Goal: Task Accomplishment & Management: Complete application form

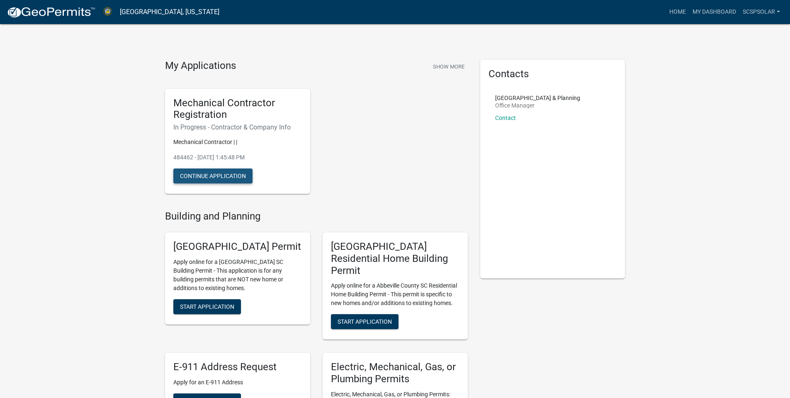
click at [199, 175] on button "Continue Application" at bounding box center [212, 175] width 79 height 15
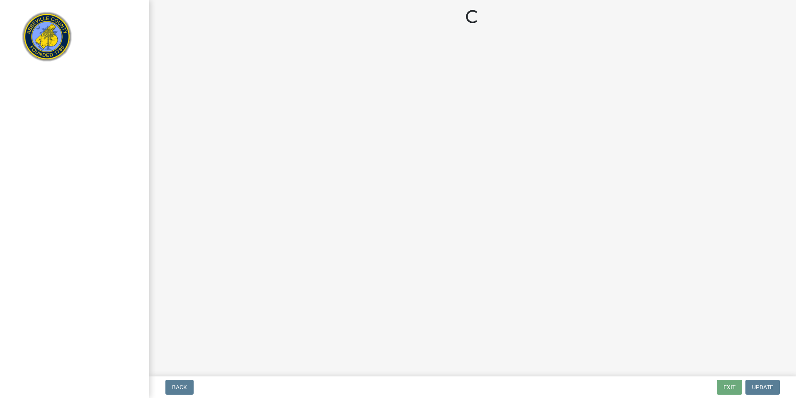
select select "SC"
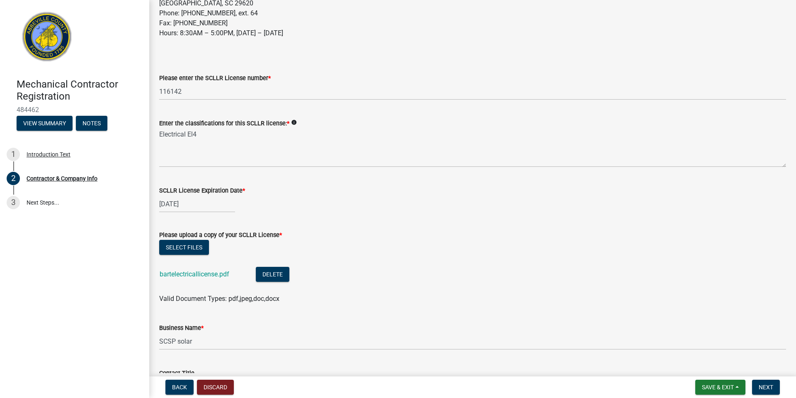
scroll to position [166, 0]
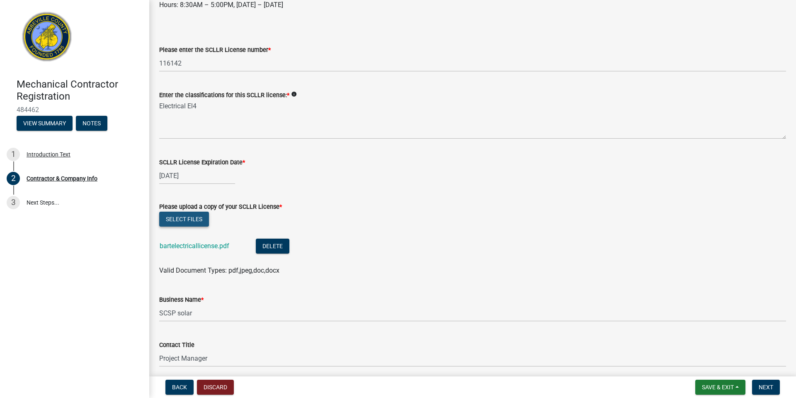
click at [198, 219] on button "Select files" at bounding box center [184, 219] width 50 height 15
click at [185, 222] on button "Select files" at bounding box center [184, 219] width 50 height 15
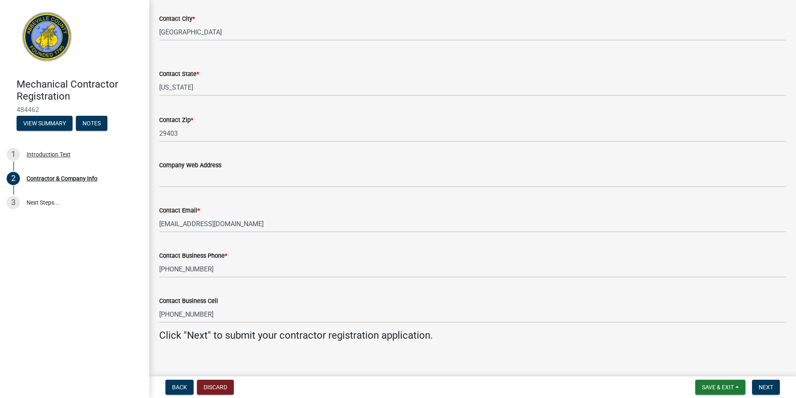
scroll to position [756, 0]
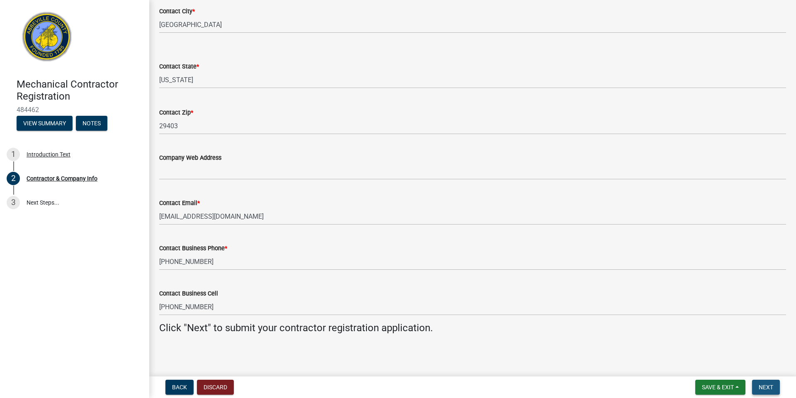
click at [759, 388] on span "Next" at bounding box center [766, 387] width 15 height 7
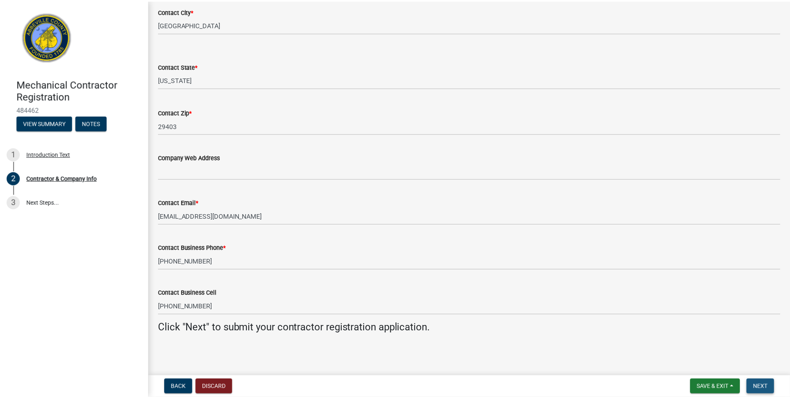
scroll to position [0, 0]
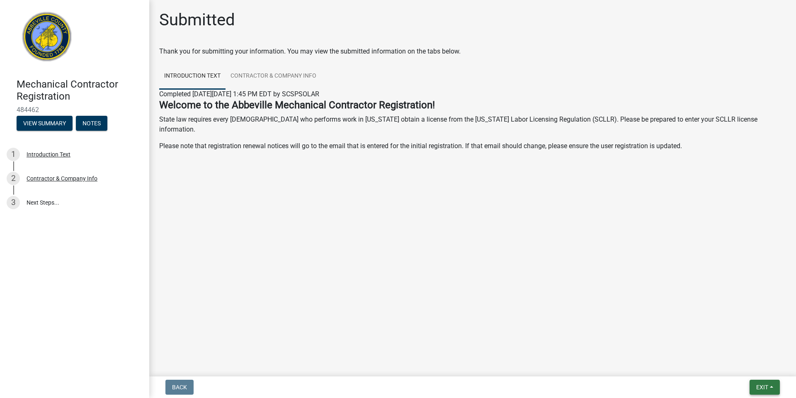
click at [762, 379] on button "Exit" at bounding box center [765, 386] width 30 height 15
click at [606, 304] on main "Submitted Thank you for submitting your information. You may view the submitted…" at bounding box center [472, 186] width 647 height 373
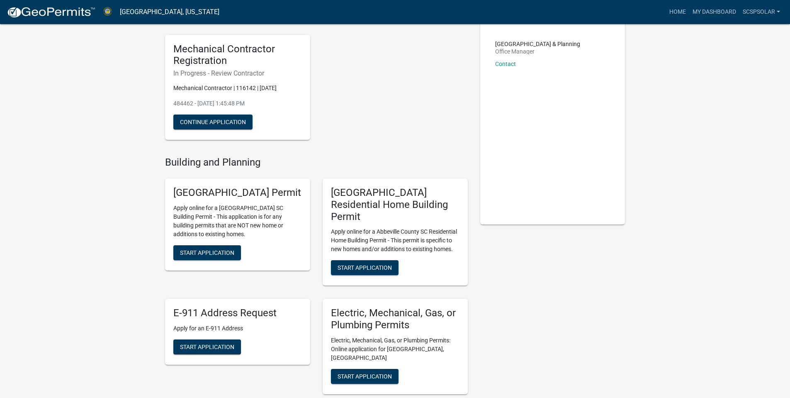
scroll to position [124, 0]
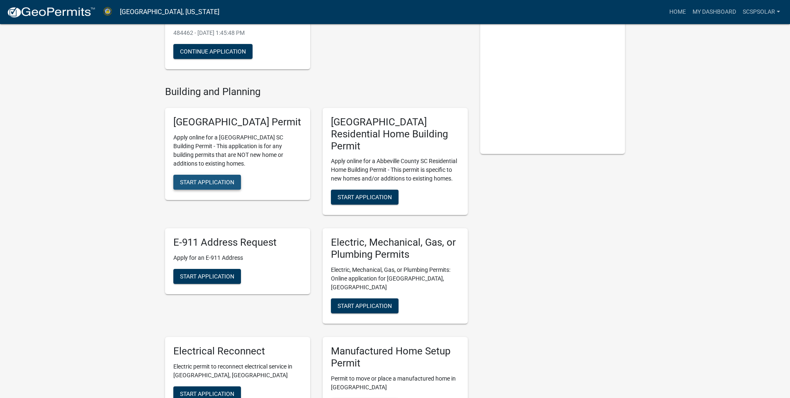
click at [208, 185] on span "Start Application" at bounding box center [207, 181] width 54 height 7
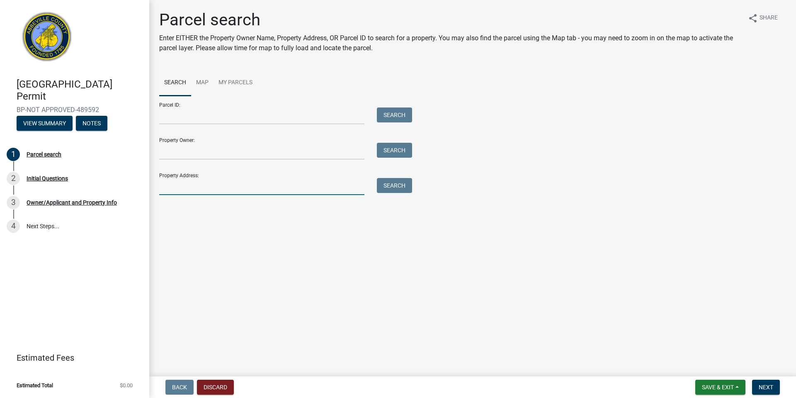
click at [208, 191] on input "Property Address:" at bounding box center [261, 186] width 205 height 17
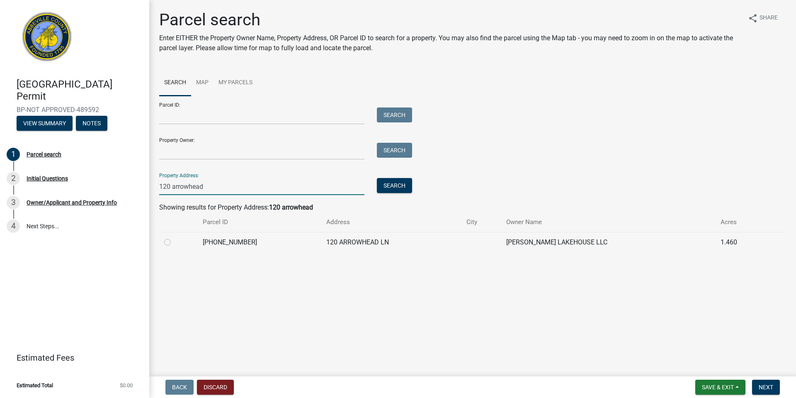
type input "120 arrowhead"
click at [187, 238] on div at bounding box center [178, 242] width 29 height 10
click at [174, 237] on label at bounding box center [174, 237] width 0 height 0
click at [174, 242] on input "radio" at bounding box center [176, 239] width 5 height 5
radio input "true"
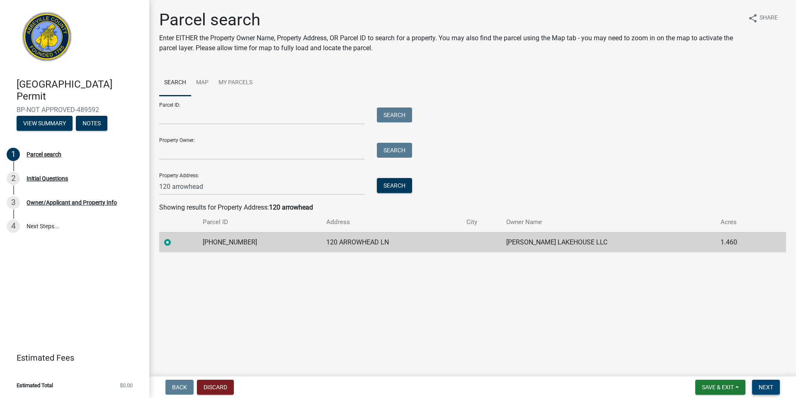
click at [765, 384] on span "Next" at bounding box center [766, 387] width 15 height 7
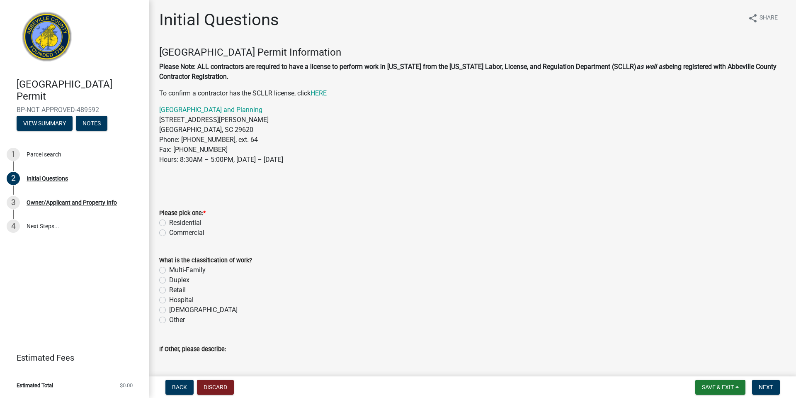
click at [173, 222] on label "Residential" at bounding box center [185, 223] width 32 height 10
click at [173, 222] on input "Residential" at bounding box center [171, 220] width 5 height 5
radio input "true"
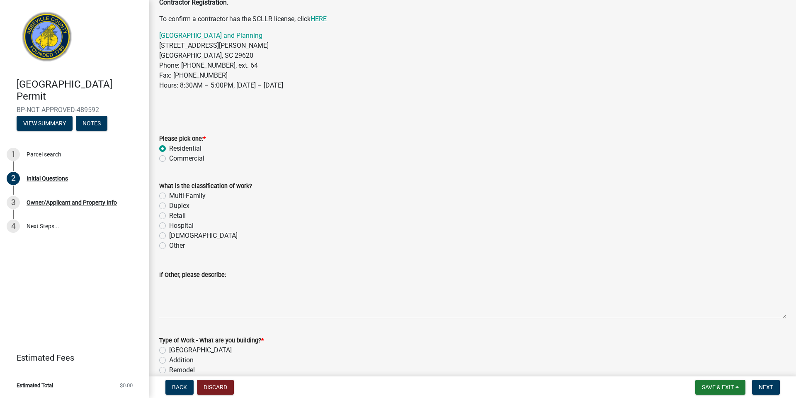
scroll to position [83, 0]
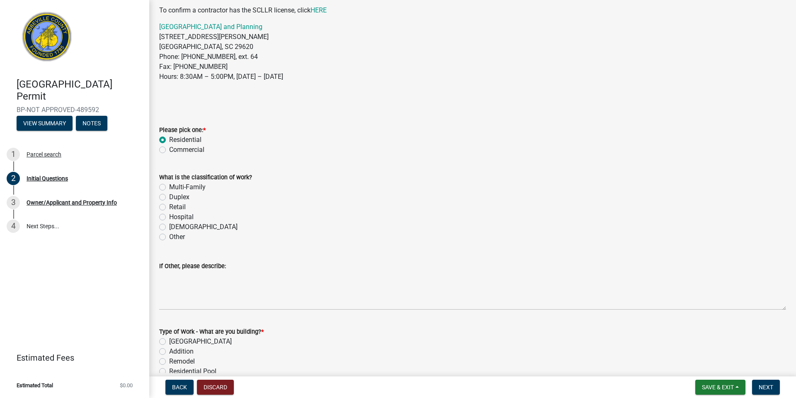
click at [182, 184] on label "Multi-Family" at bounding box center [187, 187] width 36 height 10
click at [175, 184] on input "Multi-Family" at bounding box center [171, 184] width 5 height 5
radio input "true"
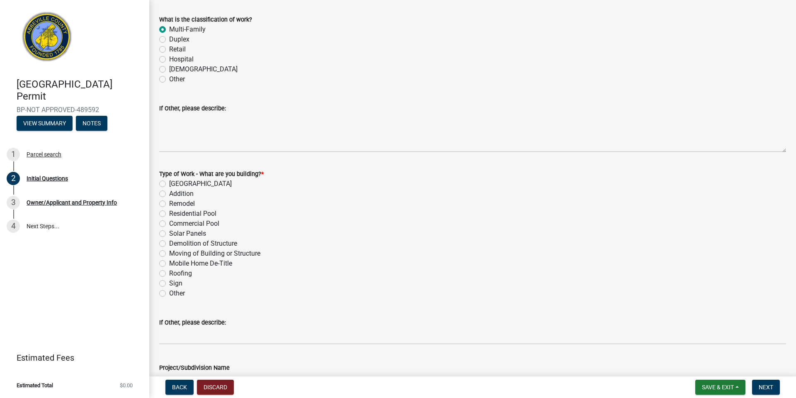
scroll to position [249, 0]
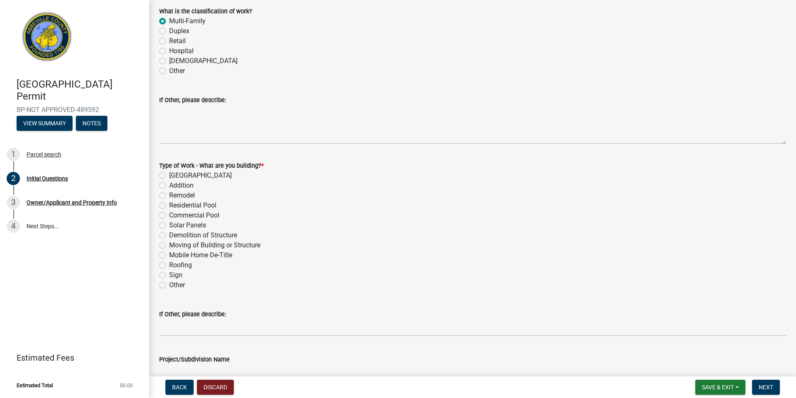
click at [178, 222] on label "Solar Panels" at bounding box center [187, 225] width 37 height 10
click at [175, 222] on input "Solar Panels" at bounding box center [171, 222] width 5 height 5
radio input "true"
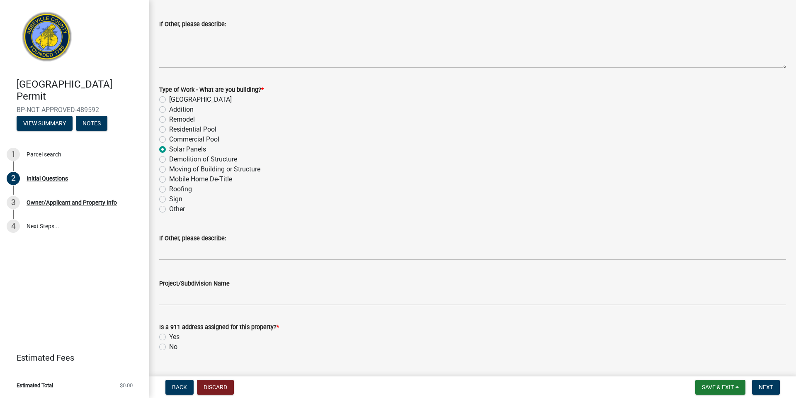
scroll to position [343, 0]
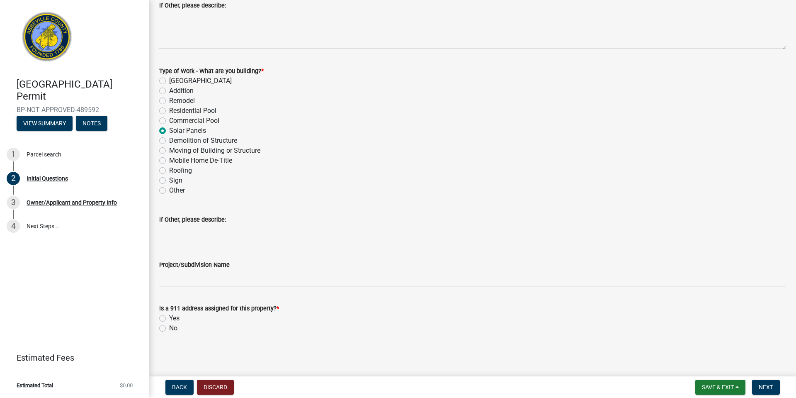
click at [170, 320] on label "Yes" at bounding box center [174, 318] width 10 height 10
click at [170, 319] on input "Yes" at bounding box center [171, 315] width 5 height 5
radio input "true"
click at [769, 380] on button "Next" at bounding box center [766, 386] width 28 height 15
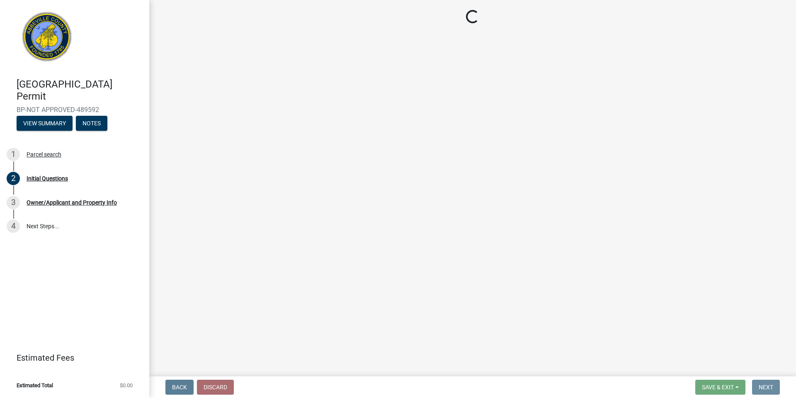
scroll to position [0, 0]
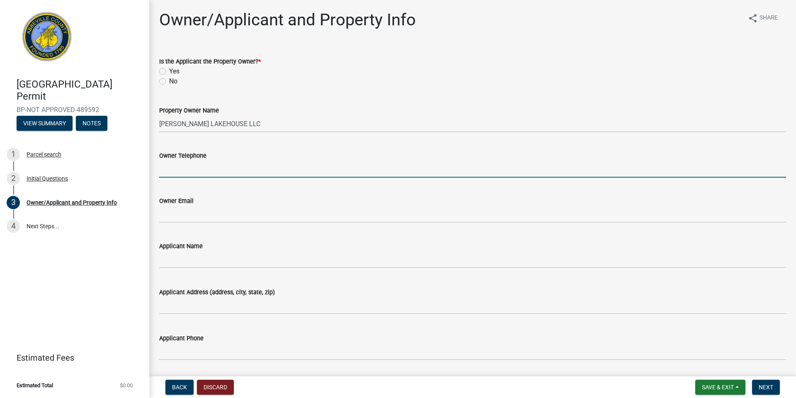
click at [241, 161] on input "Owner Telephone" at bounding box center [472, 169] width 627 height 17
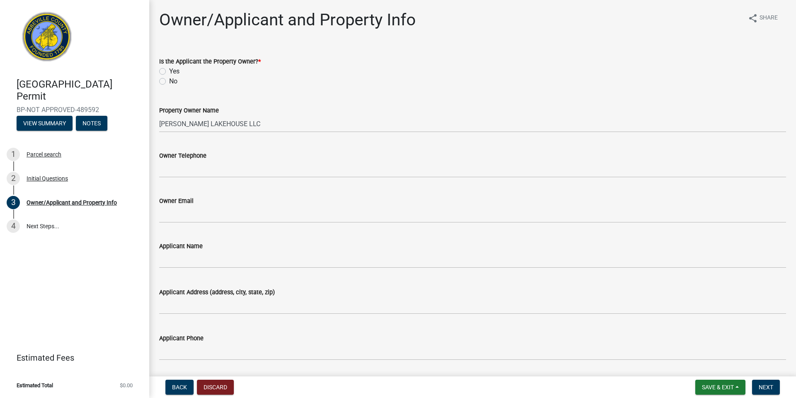
click at [220, 95] on div "Property Owner Name [PERSON_NAME] LAKEHOUSE LLC" at bounding box center [472, 113] width 627 height 39
click at [168, 79] on div "No" at bounding box center [472, 81] width 627 height 10
click at [169, 80] on label "No" at bounding box center [173, 81] width 8 height 10
click at [169, 80] on input "No" at bounding box center [171, 78] width 5 height 5
radio input "true"
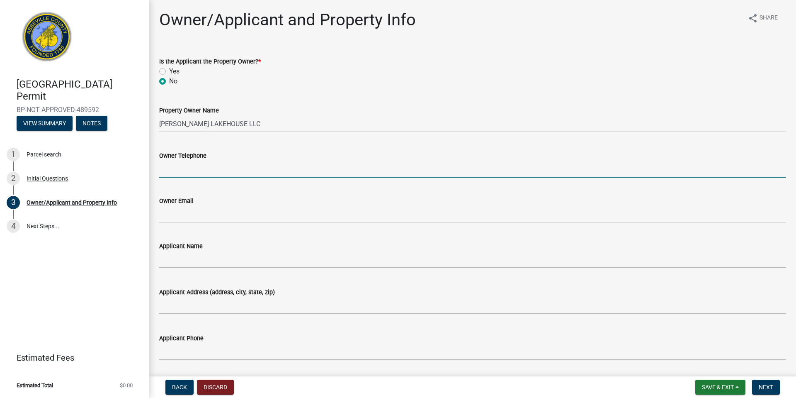
click at [249, 162] on input "Owner Telephone" at bounding box center [472, 169] width 627 height 17
paste input "[PHONE_NUMBER]"
type input "[PHONE_NUMBER]"
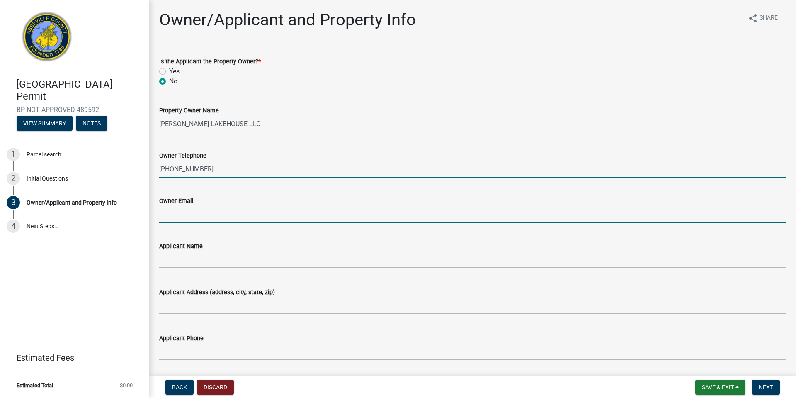
click at [223, 220] on input "Owner Email" at bounding box center [472, 214] width 627 height 17
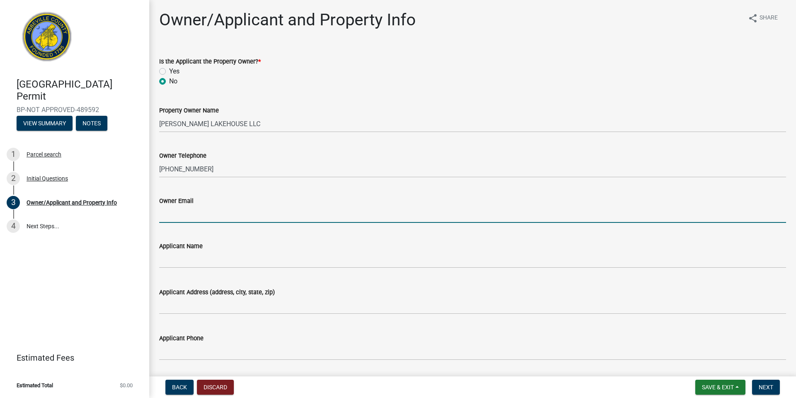
paste input "[EMAIL_ADDRESS][DOMAIN_NAME]("
type input "[EMAIL_ADDRESS][DOMAIN_NAME]"
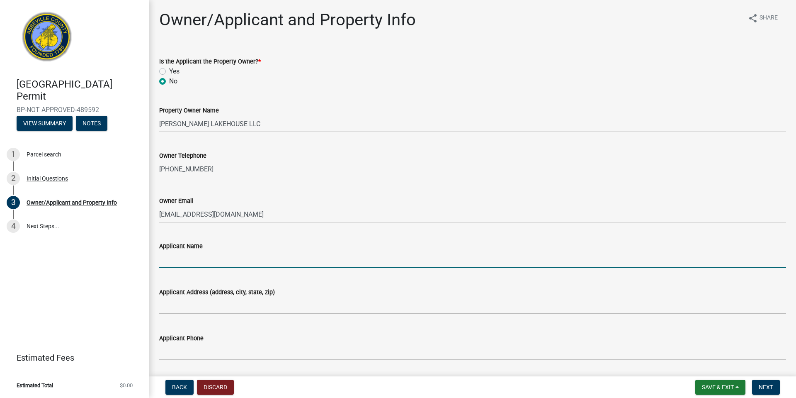
click at [287, 252] on input "Applicant Name" at bounding box center [472, 259] width 627 height 17
type input "[PERSON_NAME]"
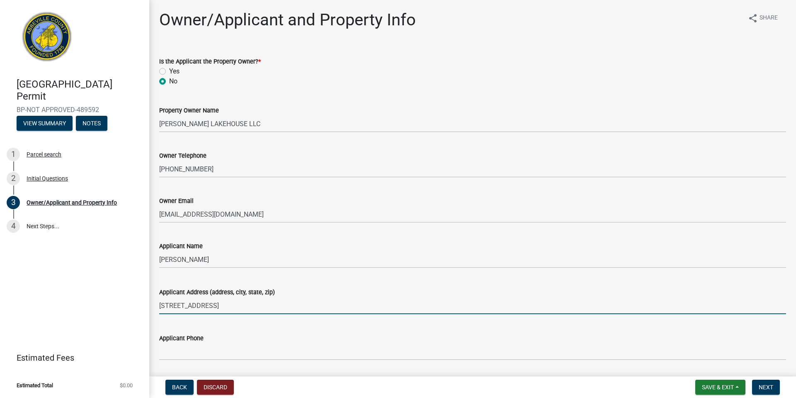
click at [281, 311] on input "[STREET_ADDRESS]" at bounding box center [472, 305] width 627 height 17
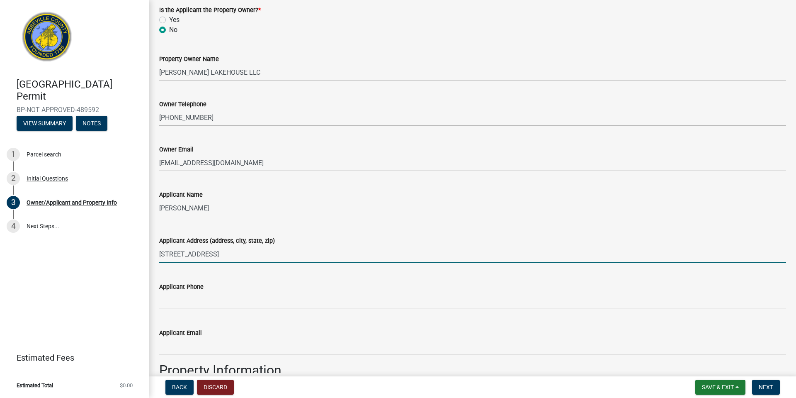
scroll to position [83, 0]
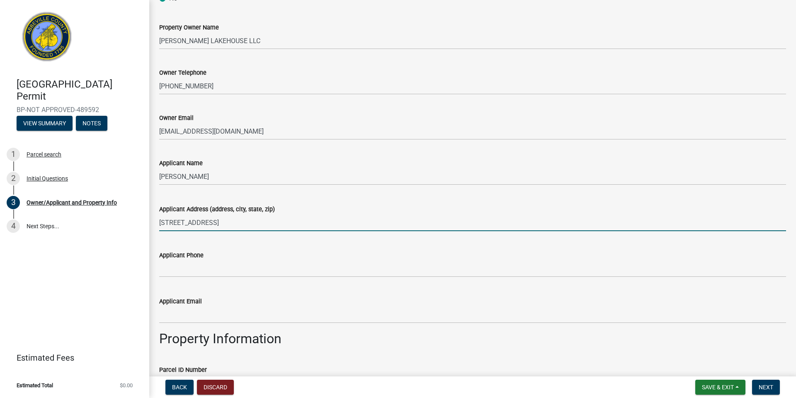
type input "[STREET_ADDRESS]"
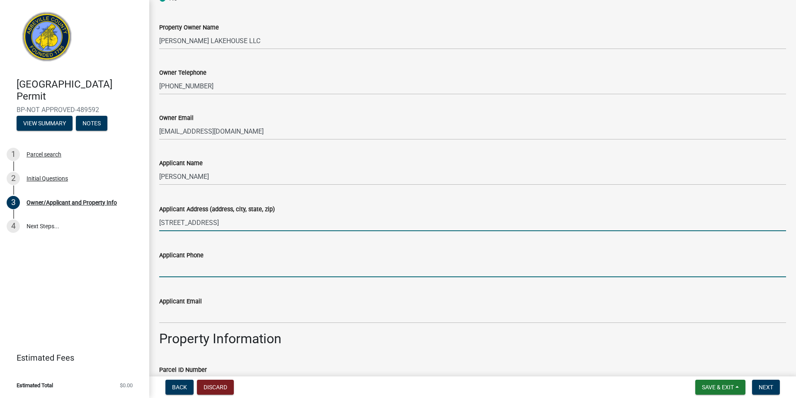
click at [289, 266] on input "Applicant Phone" at bounding box center [472, 268] width 627 height 17
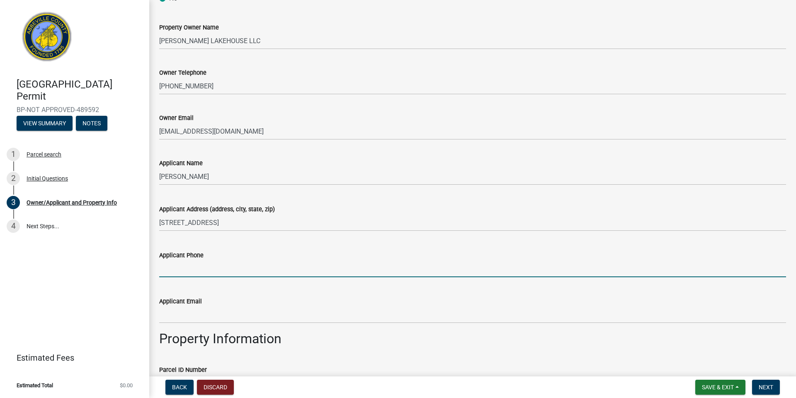
paste input "[PHONE_NUMBER]"
type input "[PHONE_NUMBER]"
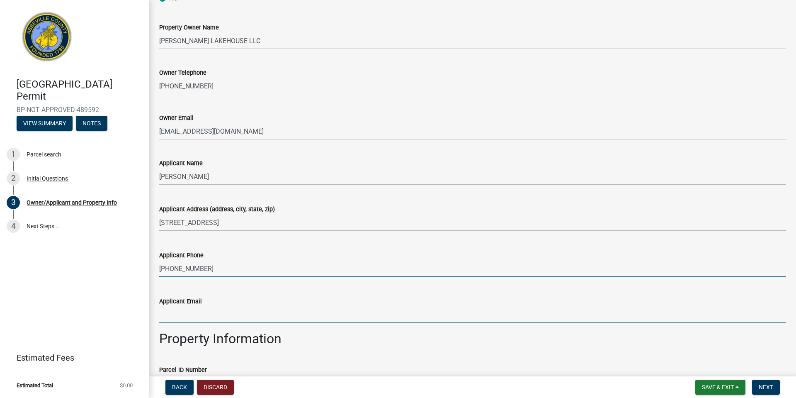
click at [175, 318] on input "Applicant Email" at bounding box center [472, 314] width 627 height 17
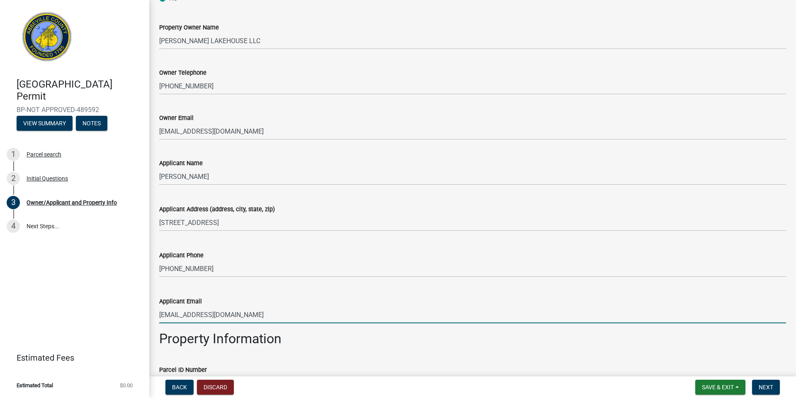
type input "[EMAIL_ADDRESS][DOMAIN_NAME]"
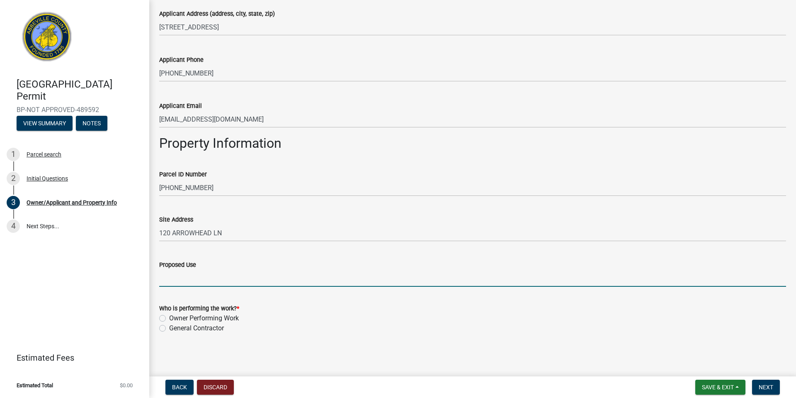
click at [198, 273] on input "Proposed Use" at bounding box center [472, 278] width 627 height 17
click at [169, 327] on label "General Contractor" at bounding box center [196, 328] width 55 height 10
click at [169, 327] on input "General Contractor" at bounding box center [171, 325] width 5 height 5
radio input "true"
click at [185, 280] on input "Proposed Use" at bounding box center [472, 278] width 627 height 17
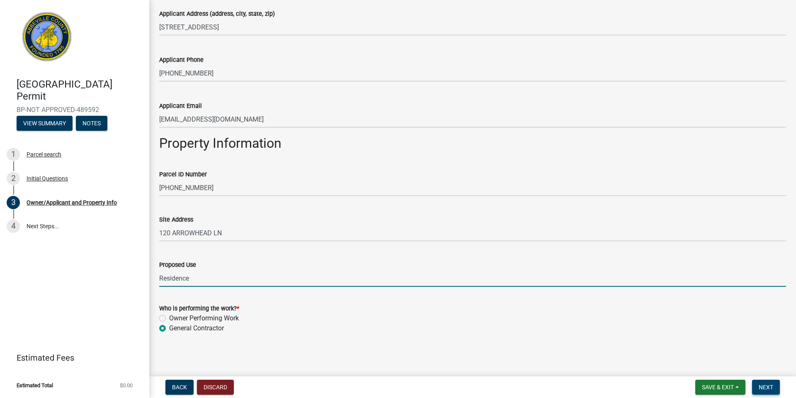
type input "Residence"
click at [763, 390] on span "Next" at bounding box center [766, 387] width 15 height 7
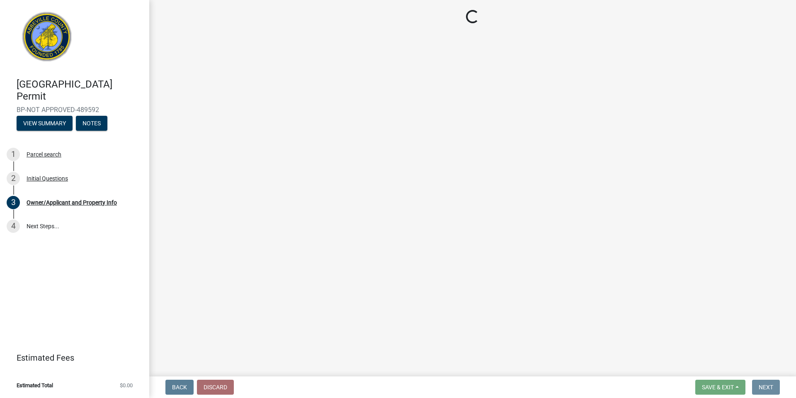
scroll to position [0, 0]
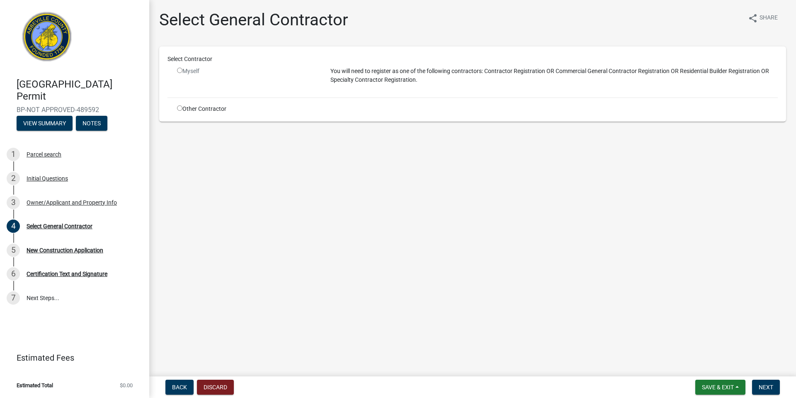
click at [181, 111] on div "Other Contractor" at bounding box center [247, 109] width 153 height 9
click at [176, 107] on div "Other Contractor" at bounding box center [247, 109] width 153 height 9
click at [178, 107] on input "radio" at bounding box center [179, 107] width 5 height 5
radio input "true"
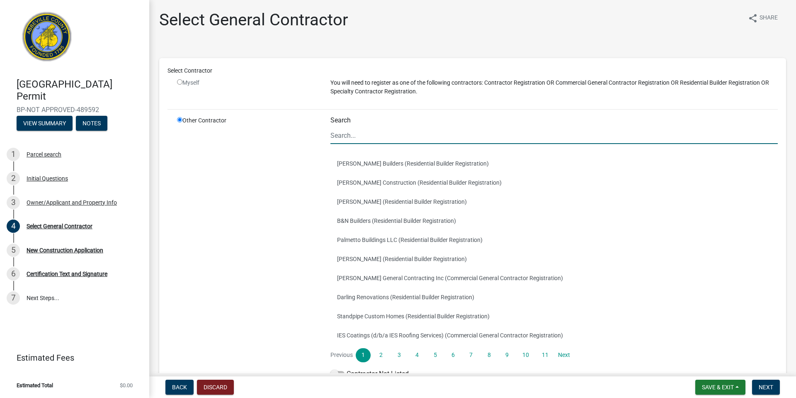
click at [490, 137] on input "Search" at bounding box center [555, 135] width 448 height 17
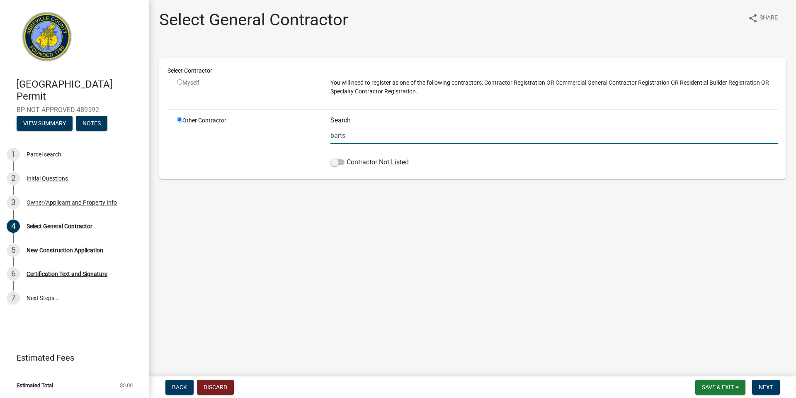
click at [490, 137] on input "barts" at bounding box center [555, 135] width 448 height 17
click at [338, 162] on span at bounding box center [338, 162] width 14 height 6
click at [347, 157] on input "Contractor Not Listed" at bounding box center [347, 157] width 0 height 0
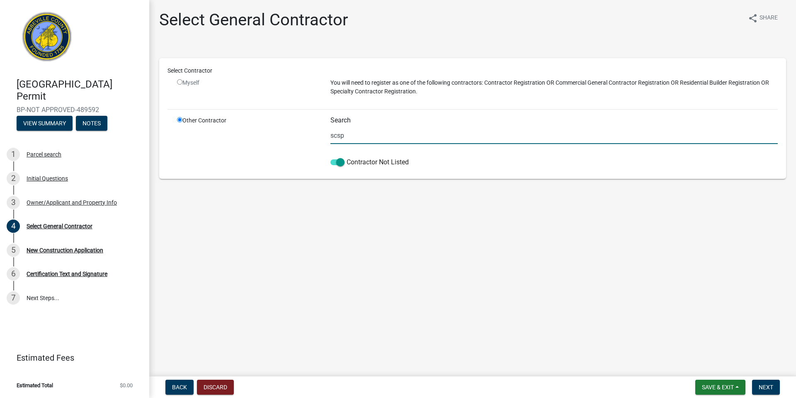
click at [347, 139] on input "scsp" at bounding box center [555, 135] width 448 height 17
type input "s"
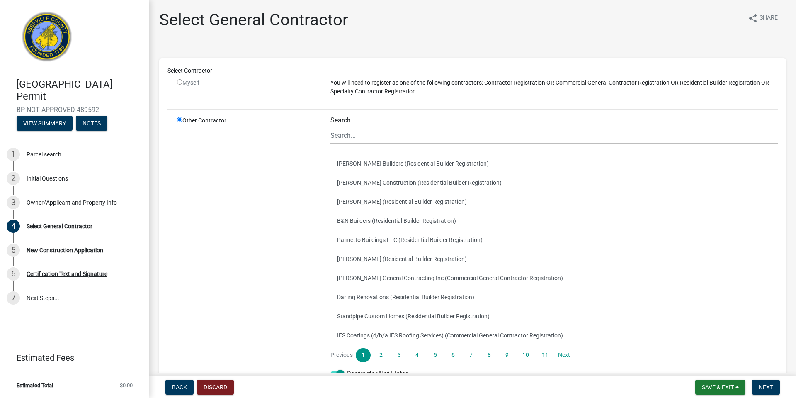
click at [179, 81] on input "radio" at bounding box center [179, 81] width 5 height 5
radio input "false"
radio input "true"
click at [179, 81] on input "radio" at bounding box center [179, 81] width 5 height 5
radio input "false"
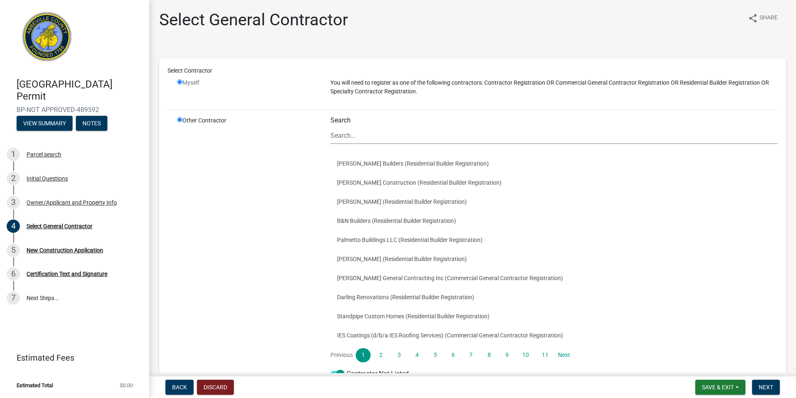
radio input "true"
click at [182, 82] on input "radio" at bounding box center [179, 81] width 5 height 5
radio input "false"
radio input "true"
click at [185, 86] on div "Myself" at bounding box center [247, 82] width 141 height 9
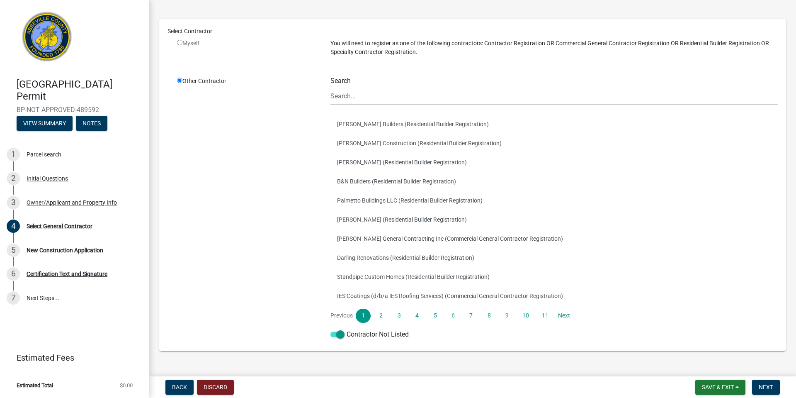
scroll to position [56, 0]
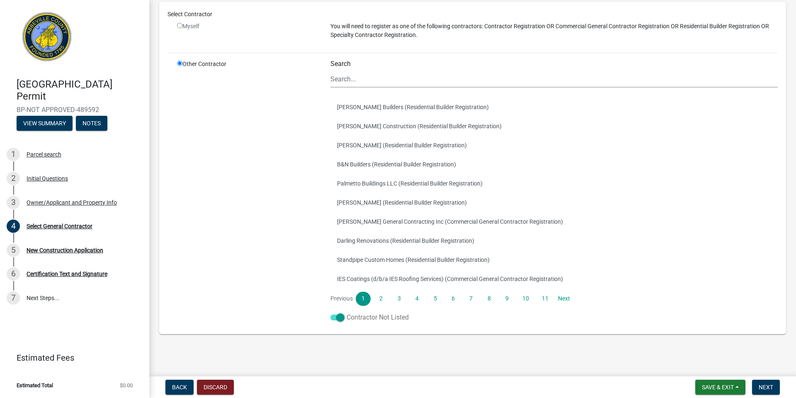
click at [333, 319] on span at bounding box center [338, 317] width 14 height 6
click at [347, 312] on input "Contractor Not Listed" at bounding box center [347, 312] width 0 height 0
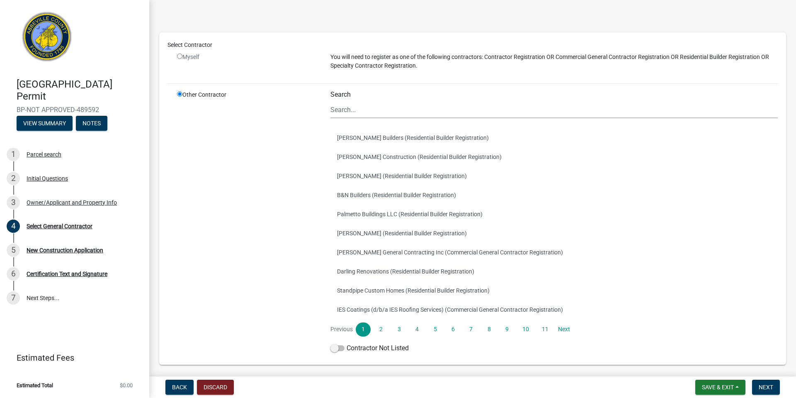
scroll to position [0, 0]
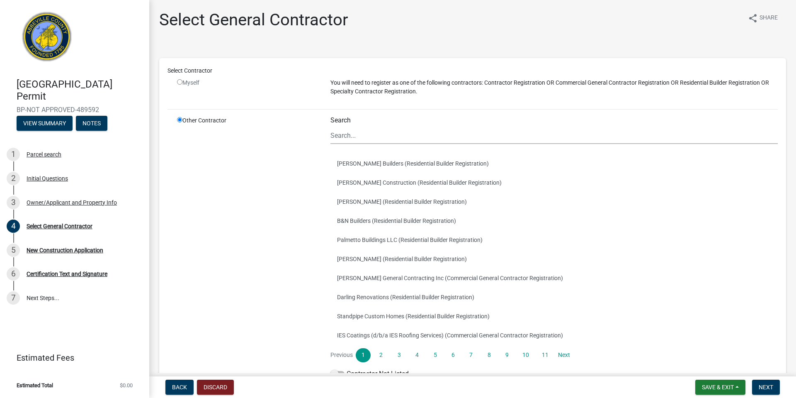
click at [186, 80] on div "Myself" at bounding box center [247, 82] width 141 height 9
click at [182, 80] on div "Myself" at bounding box center [247, 82] width 141 height 9
click at [179, 81] on input "radio" at bounding box center [179, 81] width 5 height 5
radio input "false"
radio input "true"
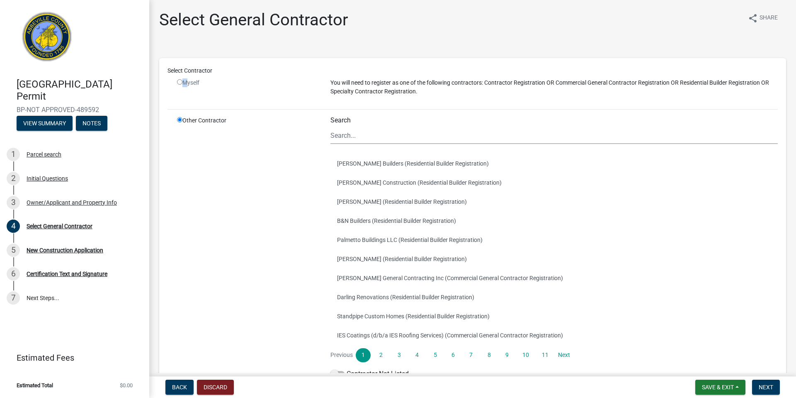
click at [179, 81] on input "radio" at bounding box center [179, 81] width 5 height 5
radio input "false"
radio input "true"
click at [179, 81] on input "radio" at bounding box center [179, 81] width 5 height 5
radio input "false"
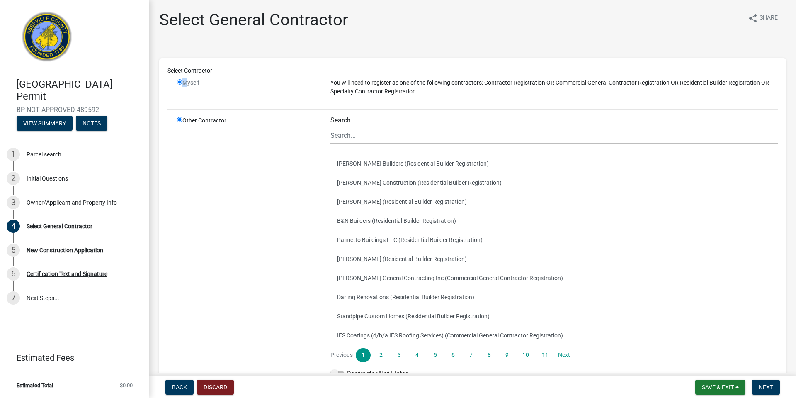
radio input "true"
click at [179, 81] on input "radio" at bounding box center [179, 81] width 5 height 5
radio input "false"
radio input "true"
click at [175, 385] on span "Back" at bounding box center [179, 387] width 15 height 7
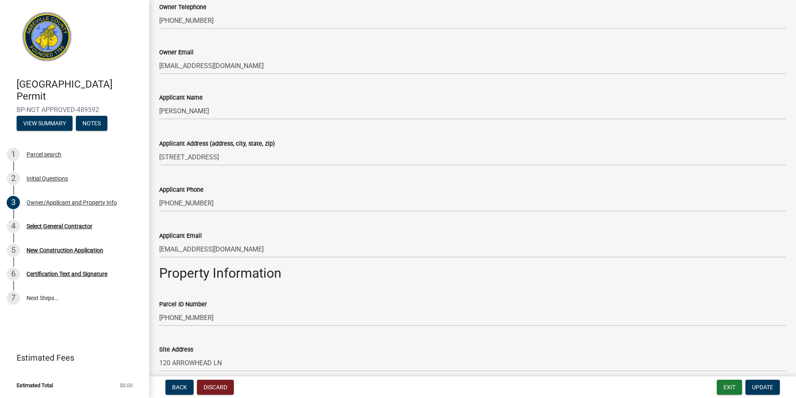
scroll to position [278, 0]
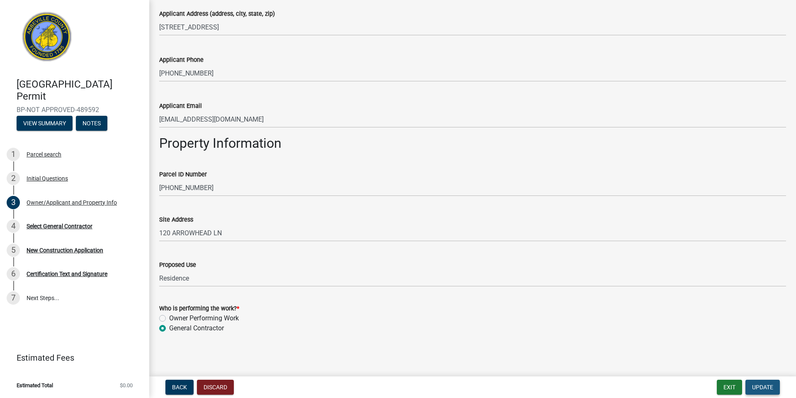
click at [759, 384] on span "Update" at bounding box center [762, 387] width 21 height 7
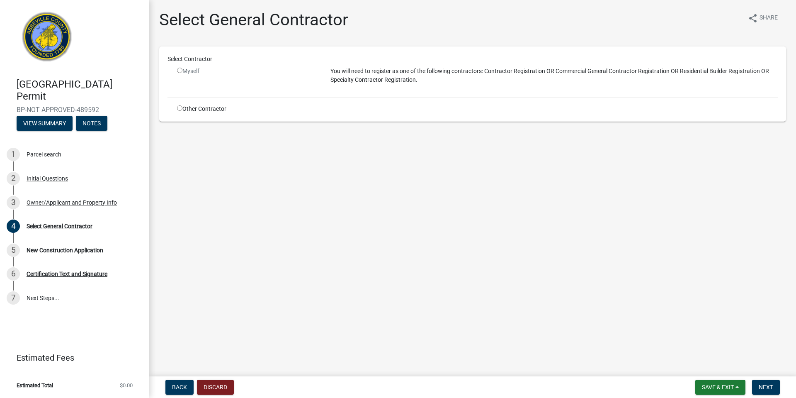
click at [178, 70] on input "radio" at bounding box center [179, 70] width 5 height 5
click at [179, 68] on input "radio" at bounding box center [179, 70] width 5 height 5
click at [180, 69] on input "radio" at bounding box center [179, 70] width 5 height 5
click at [180, 70] on input "radio" at bounding box center [179, 70] width 5 height 5
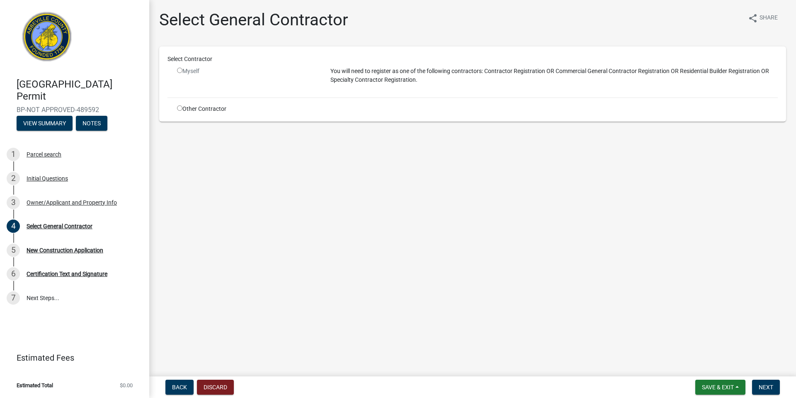
click at [180, 70] on input "radio" at bounding box center [179, 70] width 5 height 5
radio input "false"
click at [177, 100] on div "Select Contractor Myself You will need to register as one of the following cont…" at bounding box center [473, 84] width 611 height 58
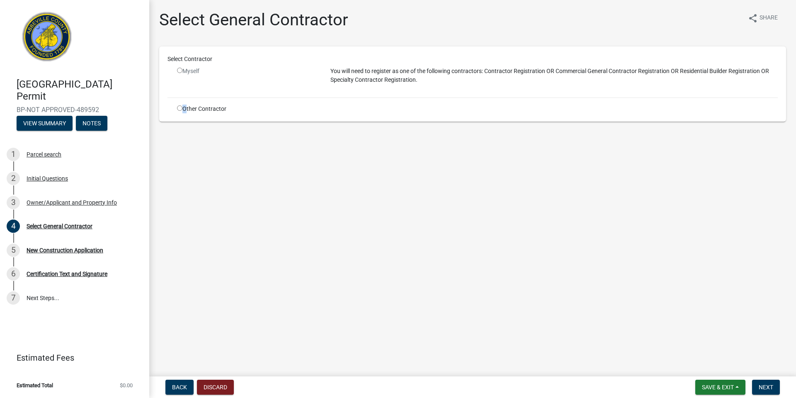
click at [178, 105] on div "Other Contractor" at bounding box center [247, 109] width 153 height 9
click at [180, 109] on input "radio" at bounding box center [179, 107] width 5 height 5
radio input "true"
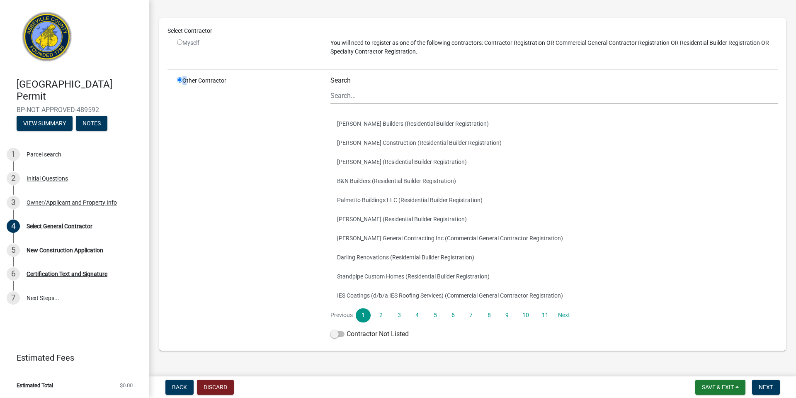
scroll to position [56, 0]
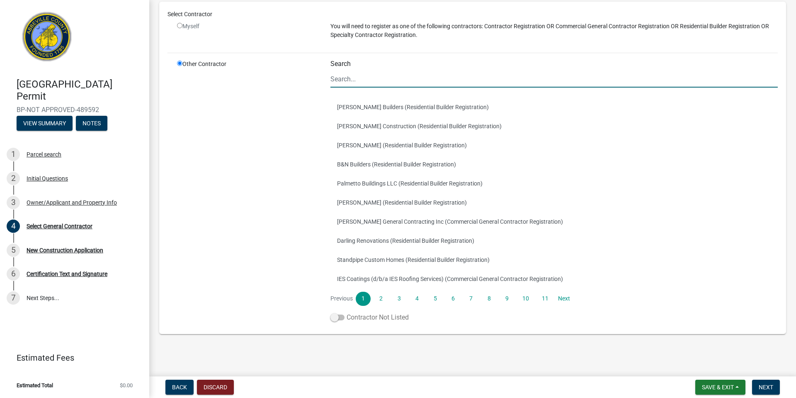
click at [338, 313] on label "Contractor Not Listed" at bounding box center [370, 317] width 78 height 10
click at [347, 312] on input "Contractor Not Listed" at bounding box center [347, 312] width 0 height 0
click at [766, 385] on span "Next" at bounding box center [766, 387] width 15 height 7
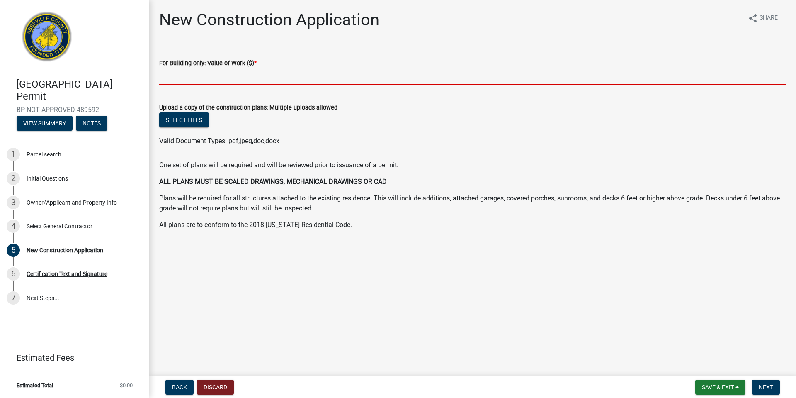
click at [233, 74] on input "text" at bounding box center [472, 76] width 627 height 17
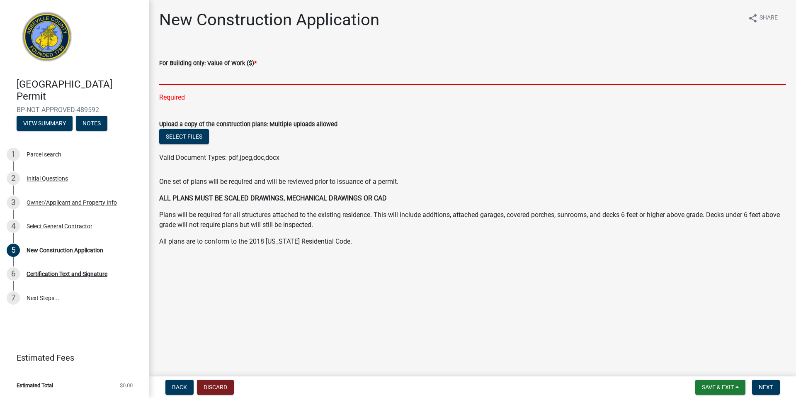
paste input "13545"
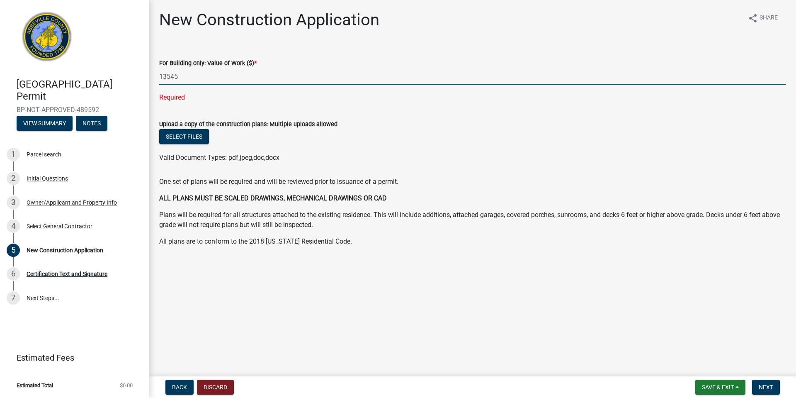
type input "13545"
click at [326, 92] on wm-data-entity-input "For Building only: Value of Work ($) * 13545 Required" at bounding box center [472, 77] width 627 height 63
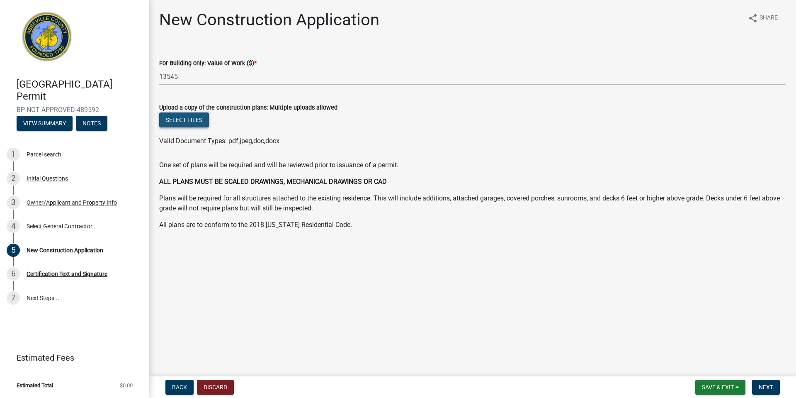
click at [186, 120] on button "Select files" at bounding box center [184, 119] width 50 height 15
click at [186, 122] on button "Select files" at bounding box center [184, 119] width 50 height 15
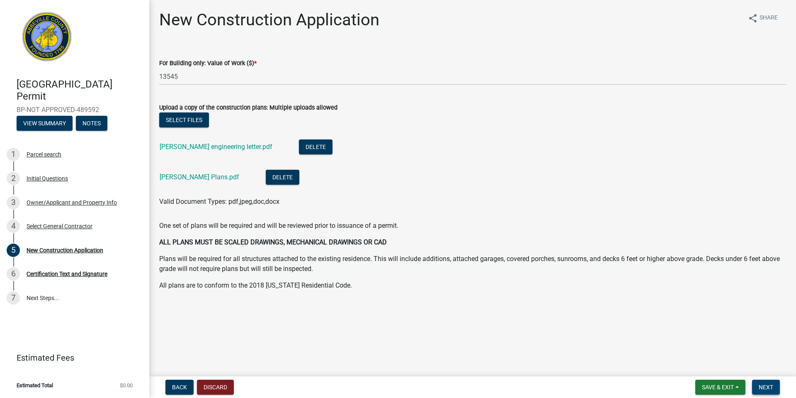
click at [754, 384] on button "Next" at bounding box center [766, 386] width 28 height 15
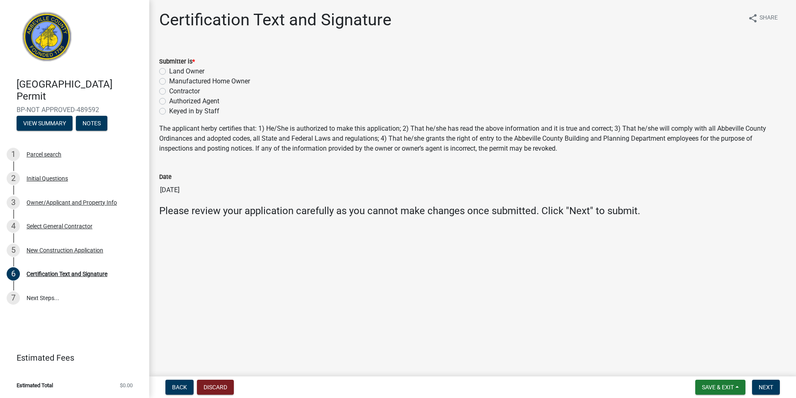
click at [189, 103] on label "Authorized Agent" at bounding box center [194, 101] width 50 height 10
click at [175, 102] on input "Authorized Agent" at bounding box center [171, 98] width 5 height 5
radio input "true"
click at [183, 93] on label "Contractor" at bounding box center [184, 91] width 31 height 10
click at [175, 92] on input "Contractor" at bounding box center [171, 88] width 5 height 5
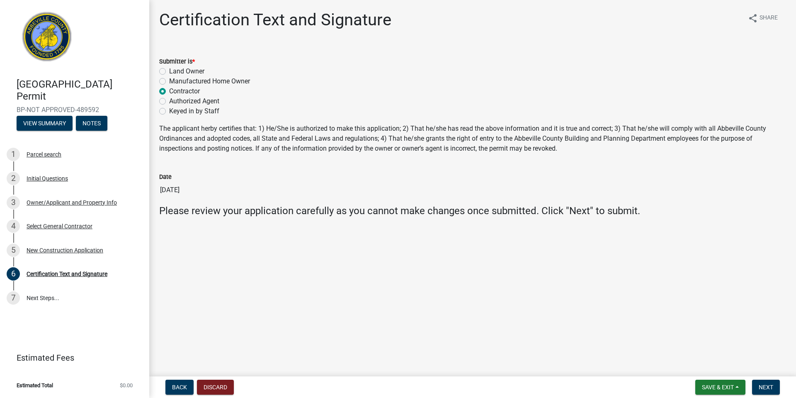
radio input "true"
click at [80, 203] on div "Owner/Applicant and Property Info" at bounding box center [72, 202] width 90 height 6
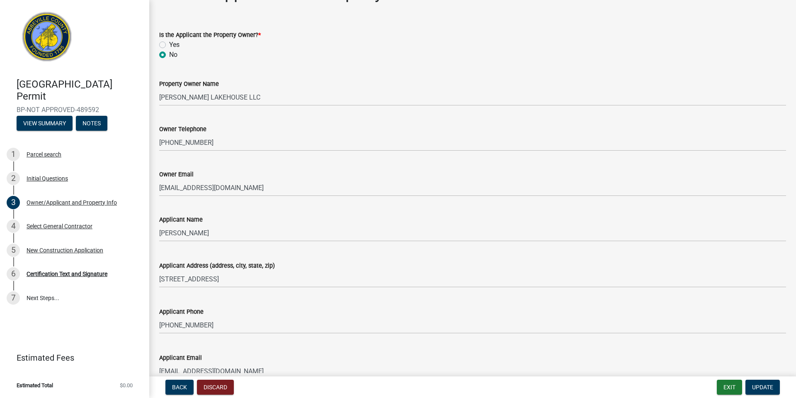
scroll to position [83, 0]
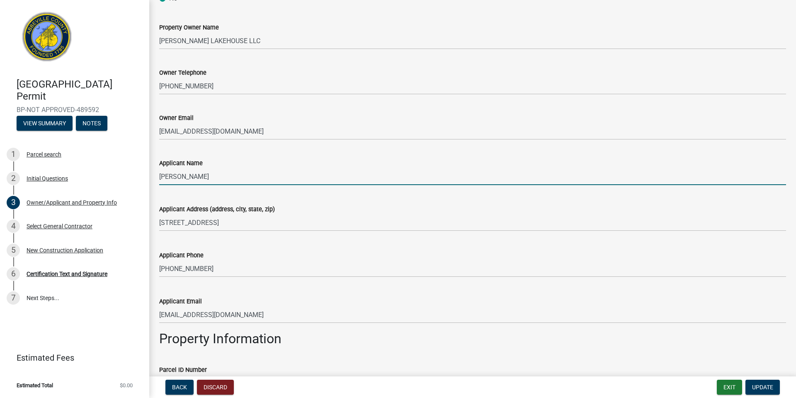
click at [211, 175] on input "[PERSON_NAME]" at bounding box center [472, 176] width 627 height 17
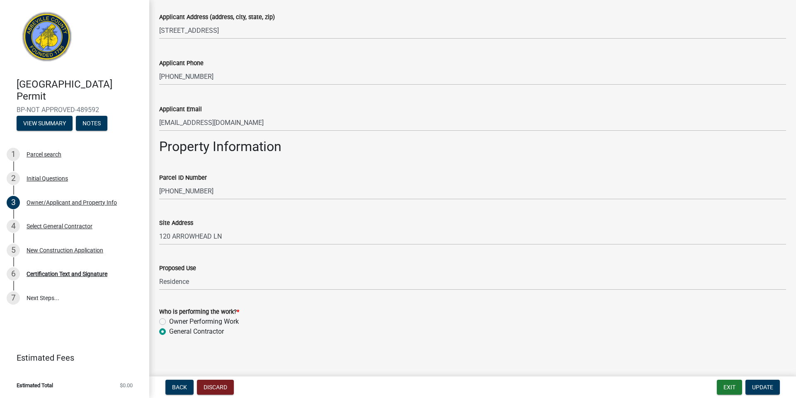
scroll to position [278, 0]
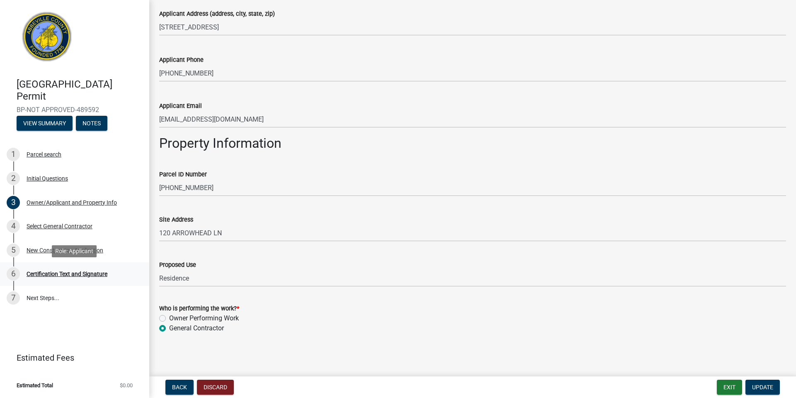
type input "[PERSON_NAME]"
click at [58, 275] on div "Certification Text and Signature" at bounding box center [67, 274] width 81 height 6
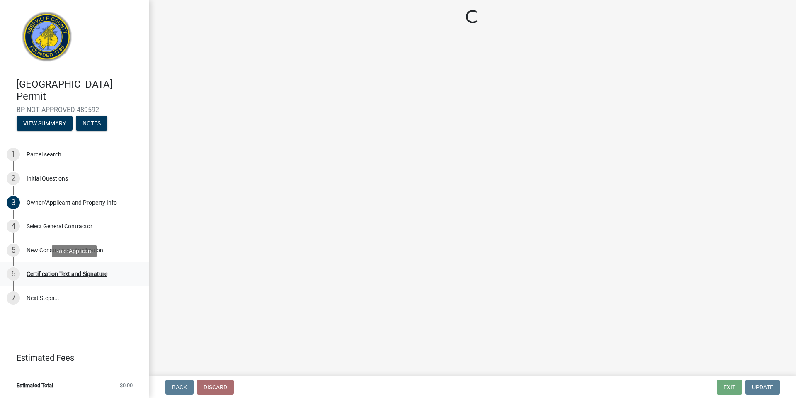
scroll to position [0, 0]
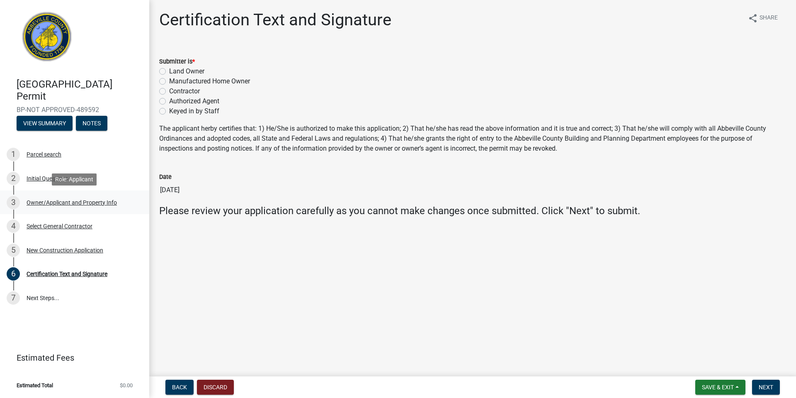
click at [56, 208] on div "3 Owner/Applicant and Property Info" at bounding box center [71, 202] width 129 height 13
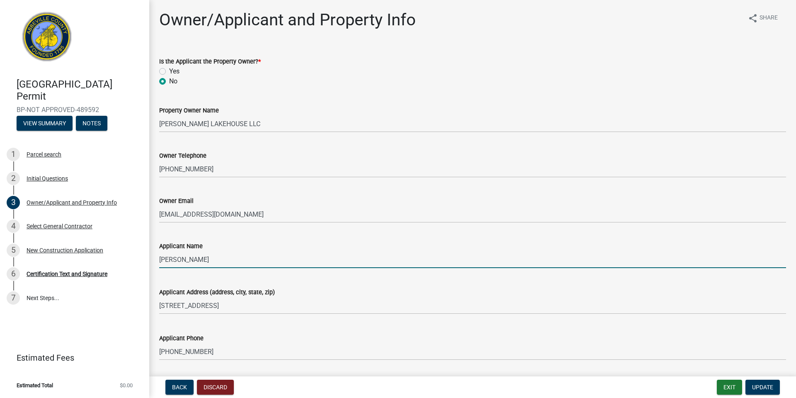
click at [167, 259] on input "[PERSON_NAME]" at bounding box center [472, 259] width 627 height 17
type input "[PERSON_NAME]"
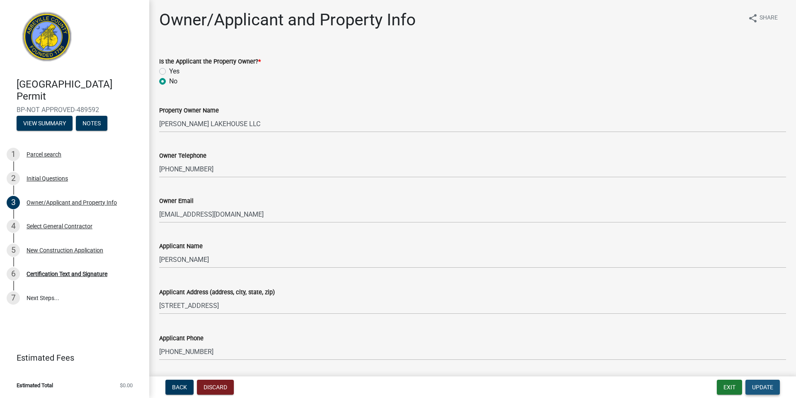
click at [763, 387] on span "Update" at bounding box center [762, 387] width 21 height 7
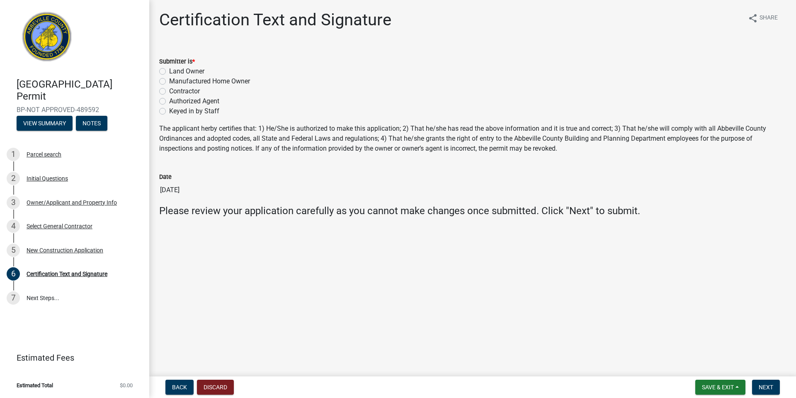
click at [183, 88] on label "Contractor" at bounding box center [184, 91] width 31 height 10
click at [175, 88] on input "Contractor" at bounding box center [171, 88] width 5 height 5
radio input "true"
click at [761, 385] on span "Next" at bounding box center [766, 387] width 15 height 7
